Goal: Task Accomplishment & Management: Complete application form

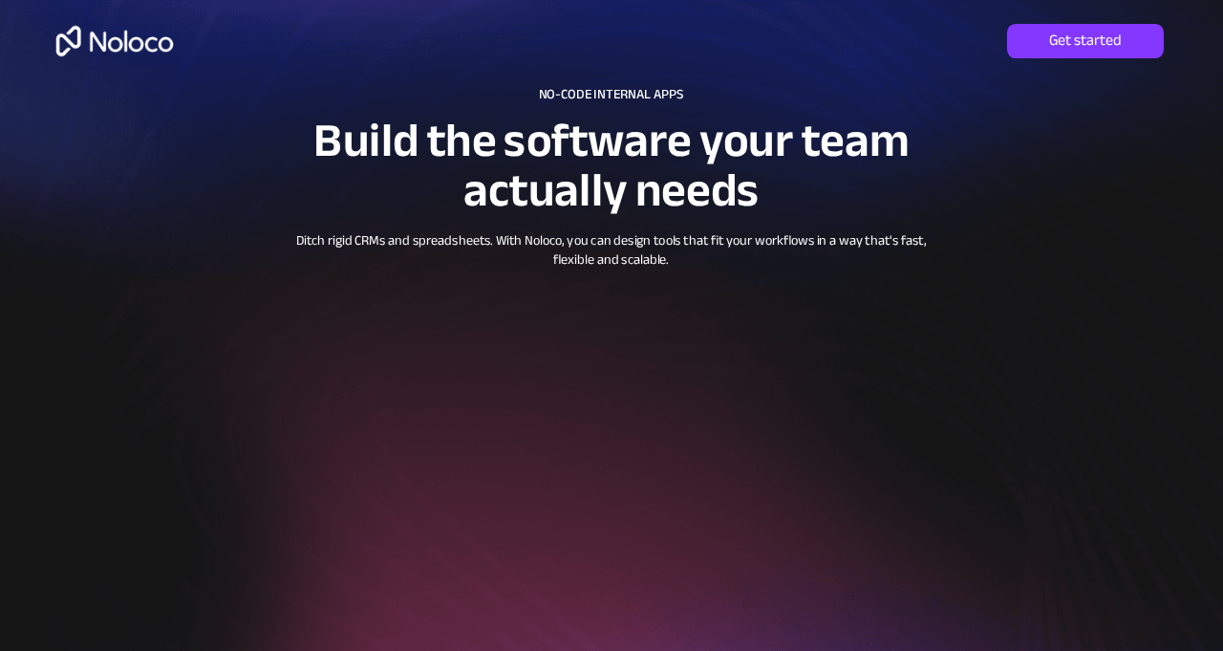
click at [764, 208] on div at bounding box center [611, 467] width 1223 height 934
click at [764, 31] on link "Get started" at bounding box center [1085, 41] width 157 height 34
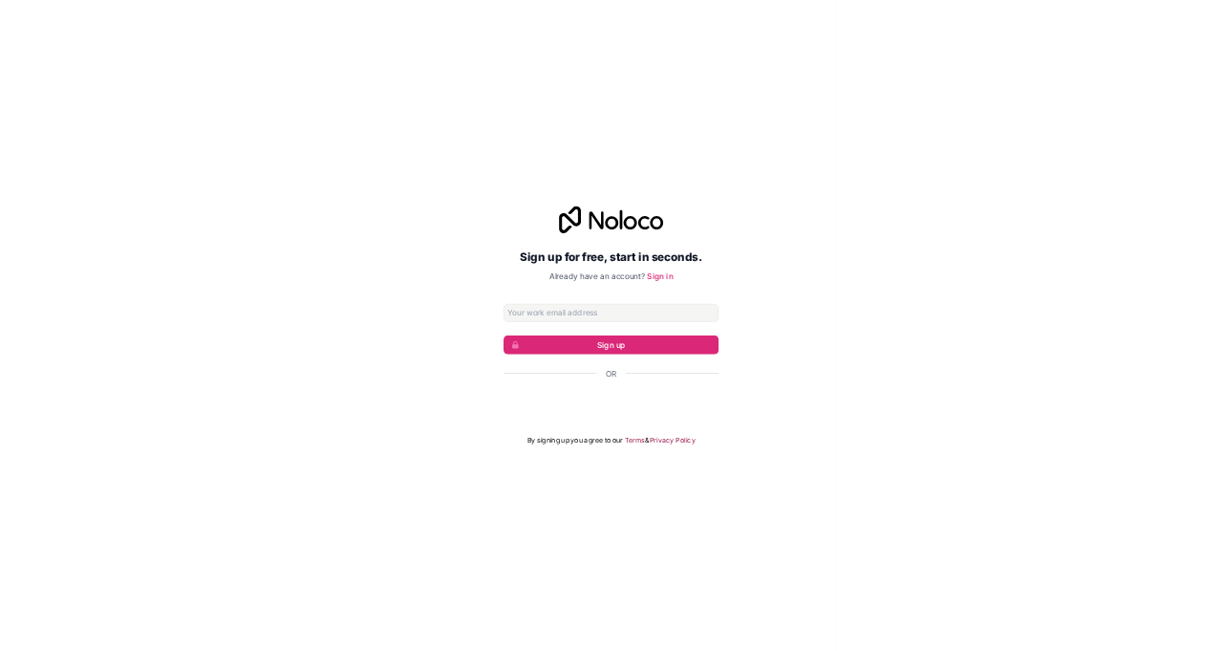
scroll to position [36, 0]
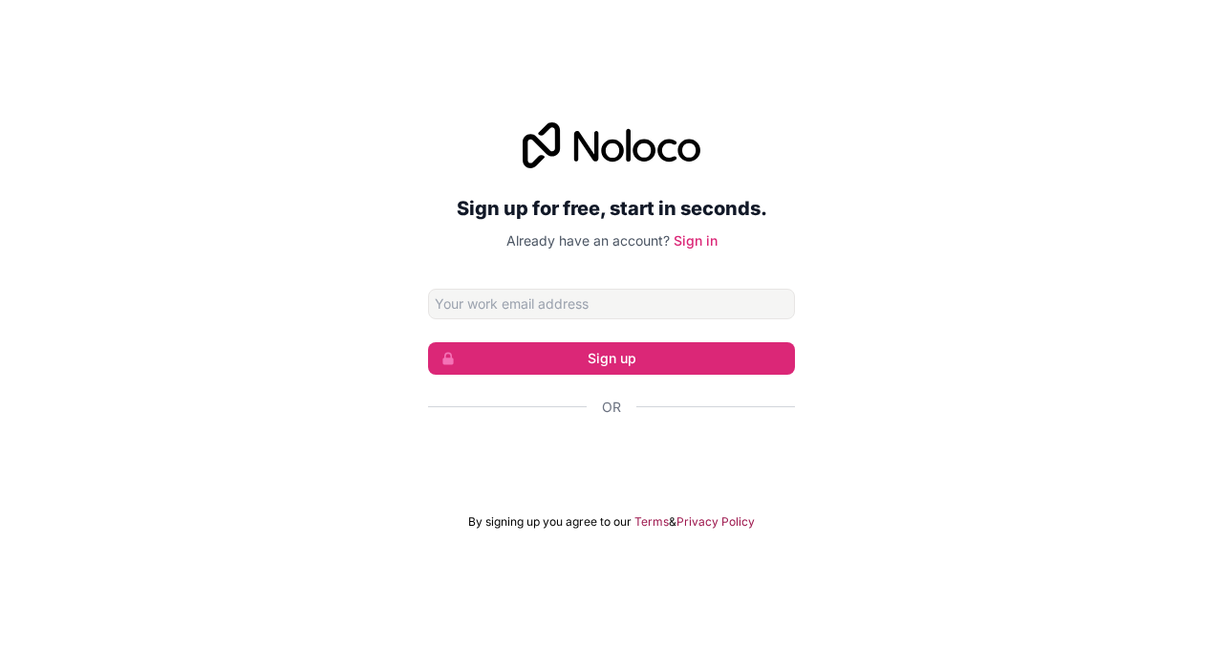
click at [461, 292] on input "Email address" at bounding box center [611, 304] width 367 height 31
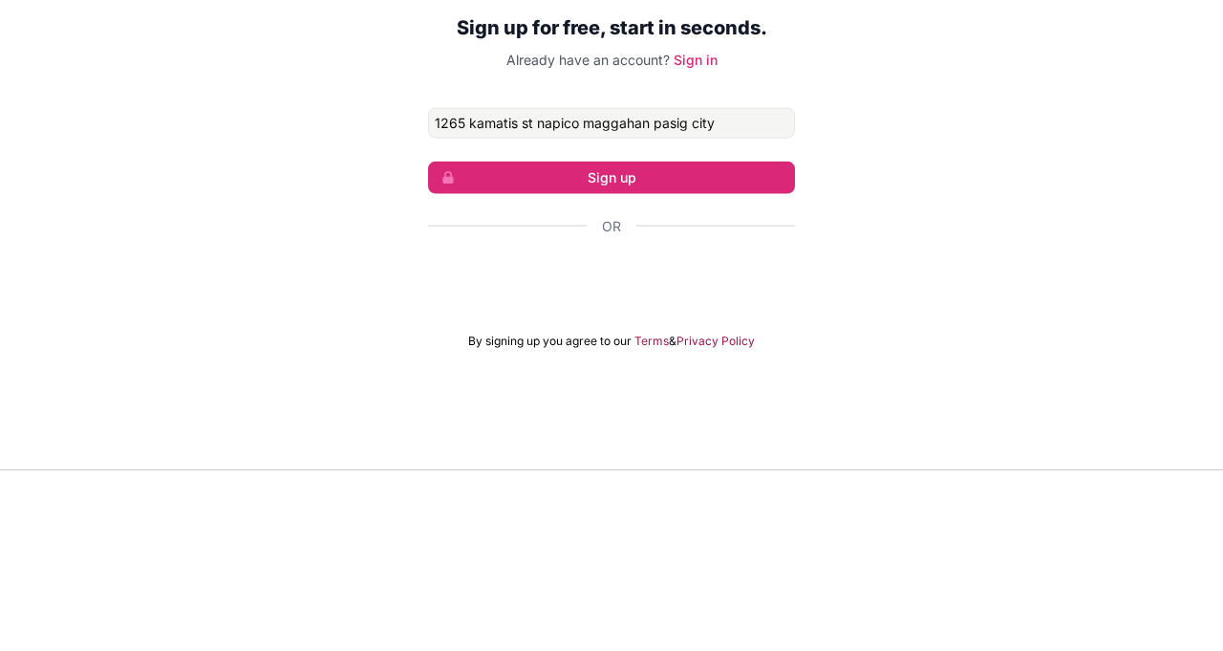
click at [428, 342] on button "Sign up" at bounding box center [611, 358] width 367 height 32
type input "1265@"
click at [428, 342] on button "Sign up" at bounding box center [611, 358] width 367 height 32
